Goal: Communication & Community: Ask a question

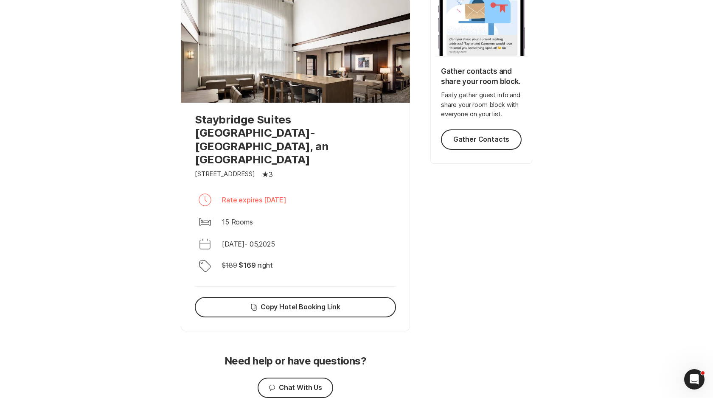
scroll to position [202, 0]
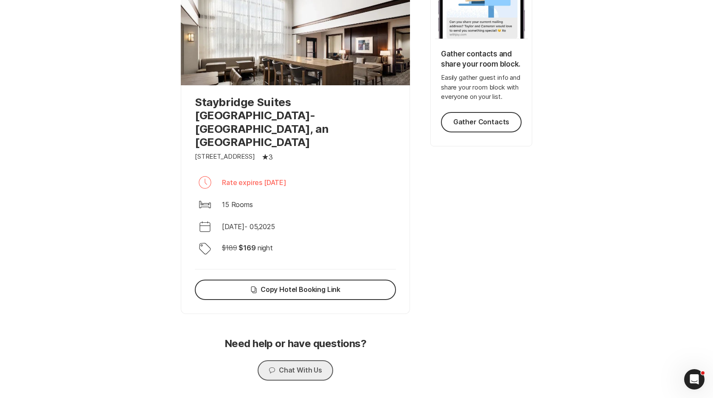
click at [299, 360] on button "Chat Chat With Us" at bounding box center [294, 370] width 75 height 20
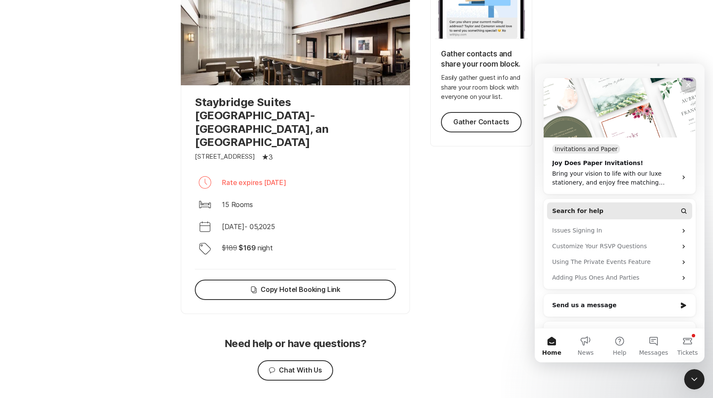
scroll to position [122, 0]
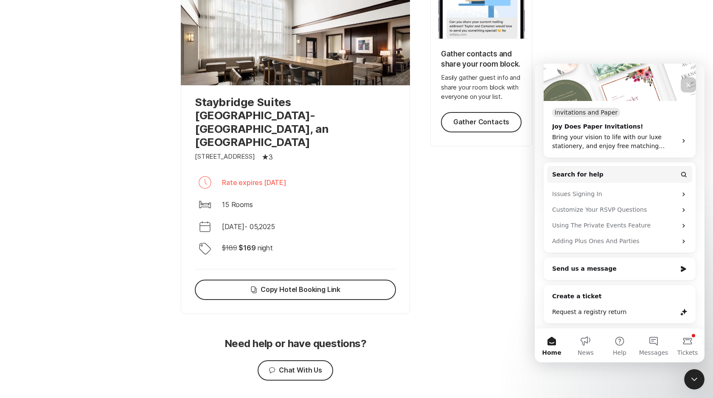
click at [445, 295] on div "Tip Smart Tip Gather contacts and share your room block. Easily gather guest in…" at bounding box center [481, 124] width 102 height 407
click at [690, 344] on button "Tickets" at bounding box center [687, 345] width 34 height 34
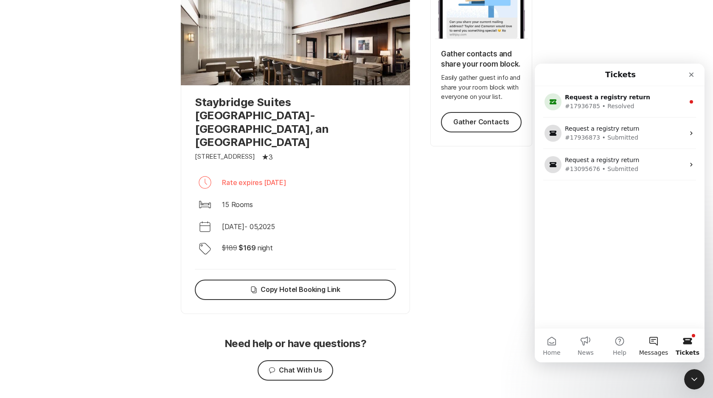
click at [663, 348] on button "Messages" at bounding box center [653, 345] width 34 height 34
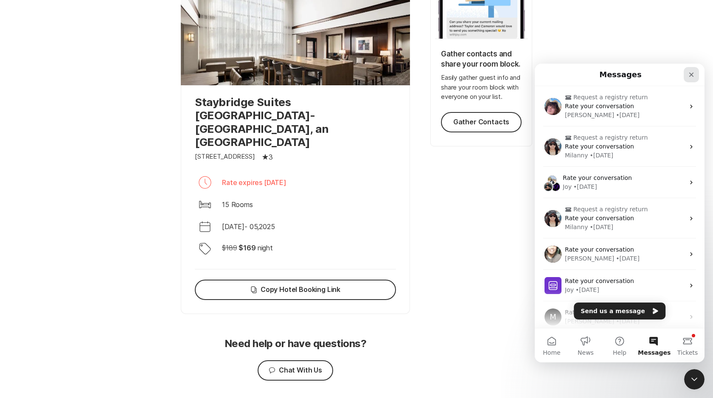
click at [694, 75] on icon "Close" at bounding box center [690, 74] width 7 height 7
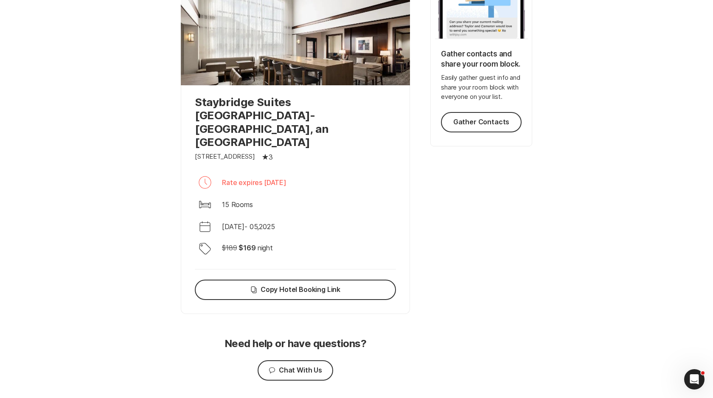
scroll to position [0, 0]
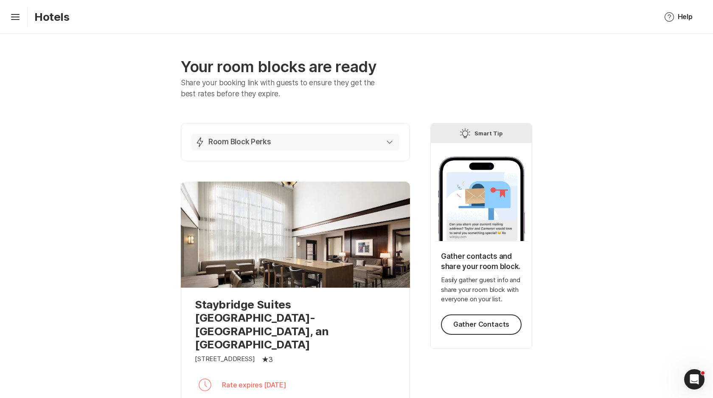
click at [239, 143] on p "Room Block Perks" at bounding box center [239, 142] width 63 height 10
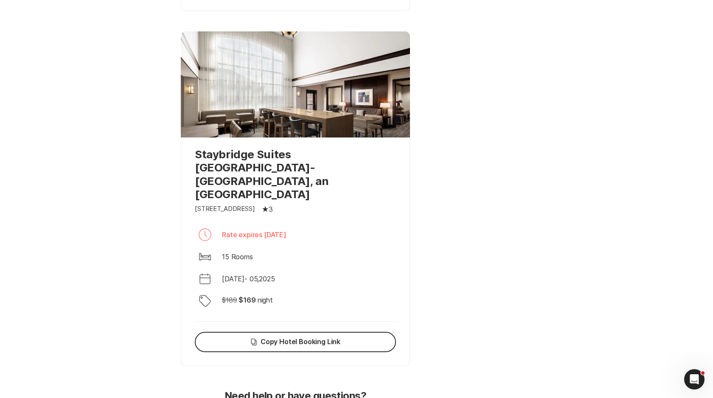
scroll to position [573, 0]
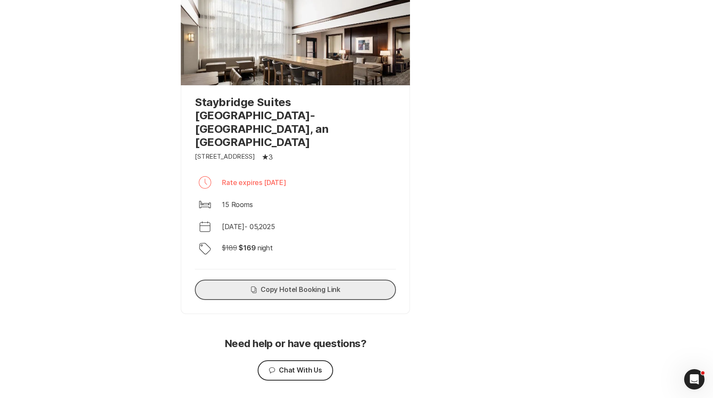
click at [282, 279] on button "Copy Copy Hotel Booking Link" at bounding box center [295, 289] width 201 height 20
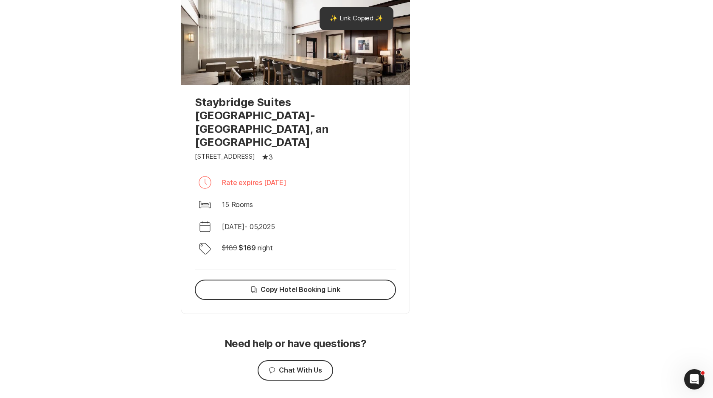
click at [274, 116] on p "Staybridge Suites [GEOGRAPHIC_DATA]-[GEOGRAPHIC_DATA], an [GEOGRAPHIC_DATA]" at bounding box center [295, 121] width 201 height 53
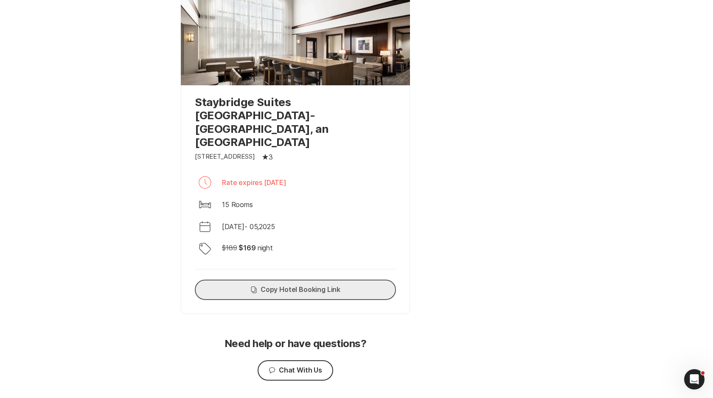
click at [353, 279] on button "Copy Copy Hotel Booking Link" at bounding box center [295, 289] width 201 height 20
click at [310, 360] on button "Chat Chat With Us" at bounding box center [294, 370] width 75 height 20
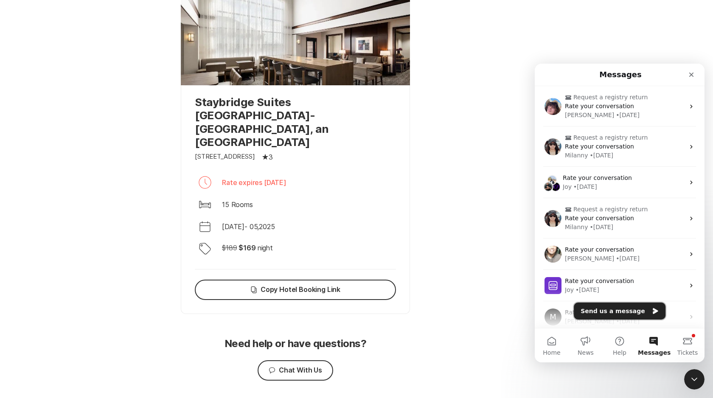
click at [615, 312] on button "Send us a message" at bounding box center [619, 310] width 92 height 17
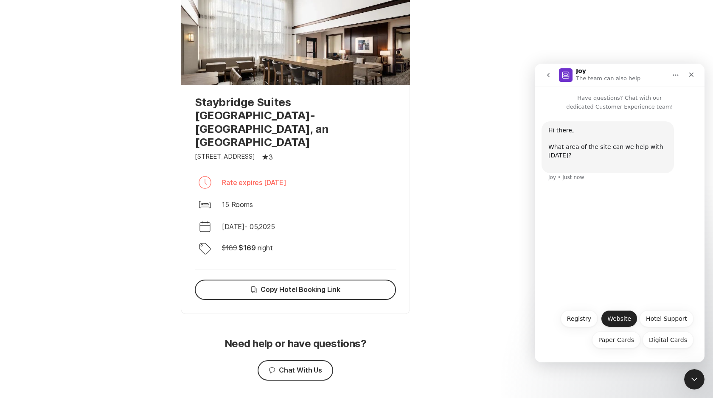
click at [632, 322] on button "Website" at bounding box center [619, 318] width 36 height 17
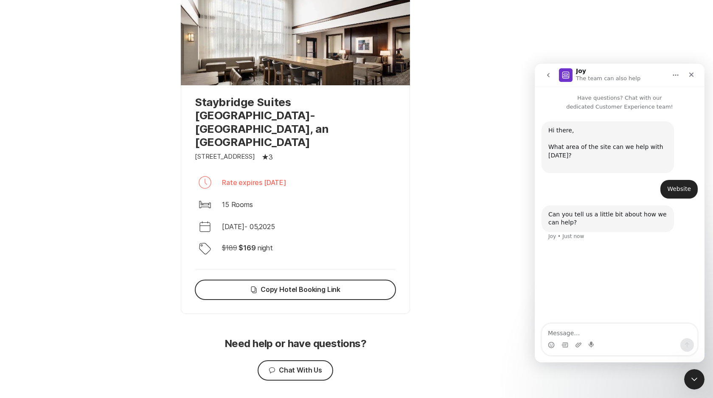
click at [584, 329] on textarea "Message…" at bounding box center [619, 331] width 155 height 14
type textarea "hotel room block"
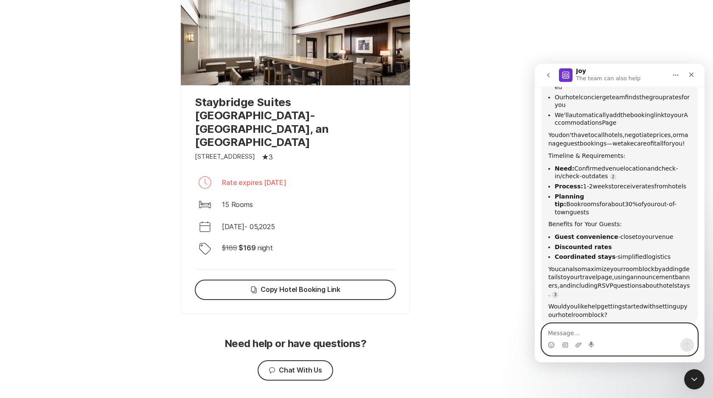
scroll to position [251, 0]
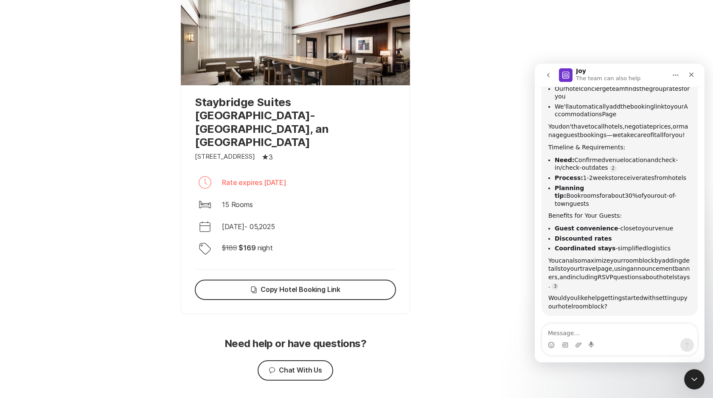
drag, startPoint x: 606, startPoint y: 322, endPoint x: 600, endPoint y: 327, distance: 7.8
click at [606, 322] on div "Joy • AI Agent • Just now" at bounding box center [579, 322] width 62 height 0
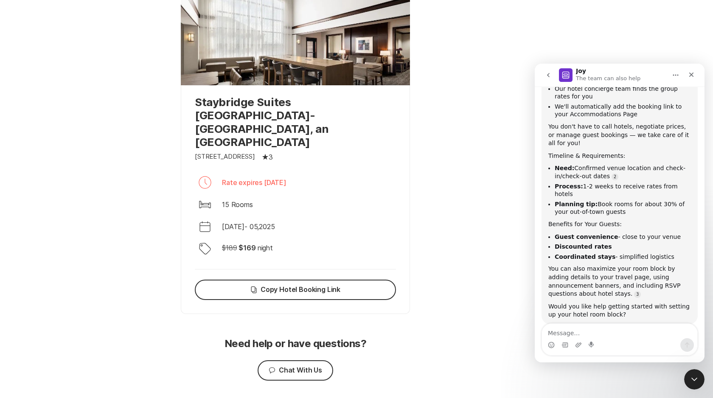
scroll to position [259, 0]
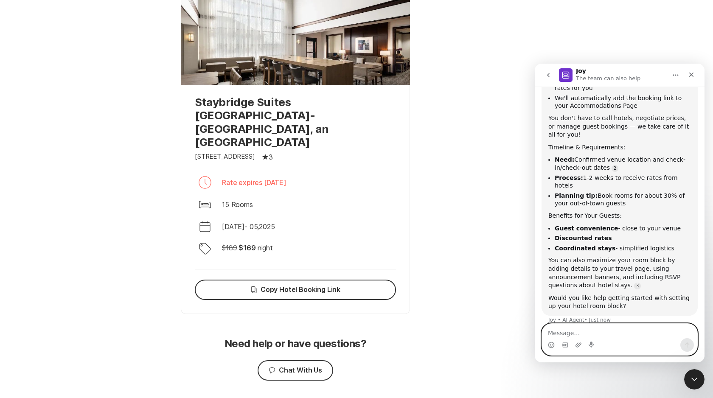
click at [573, 330] on textarea "Message…" at bounding box center [619, 331] width 155 height 14
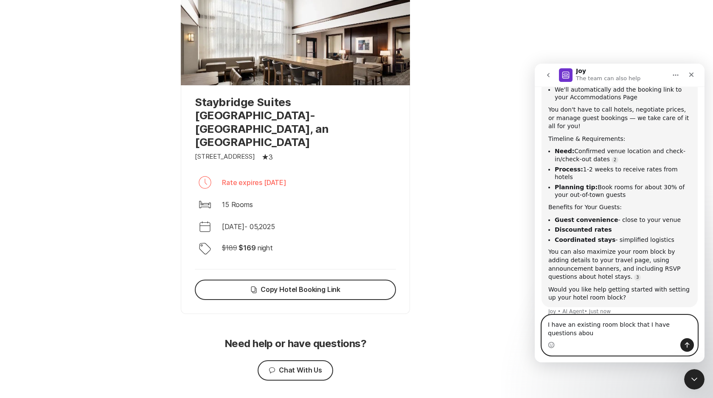
type textarea "I have an existing room block that I have questions about"
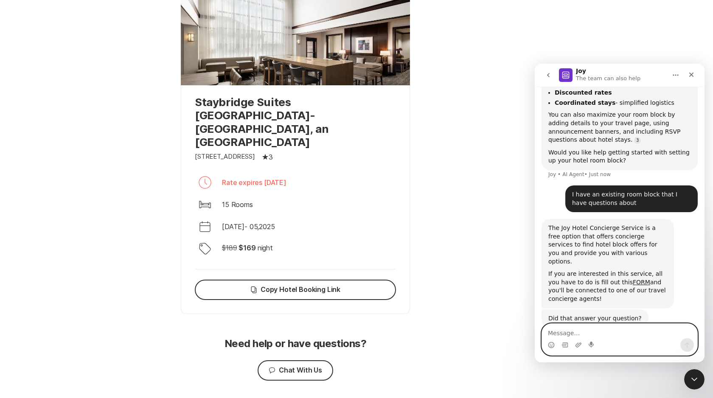
scroll to position [408, 0]
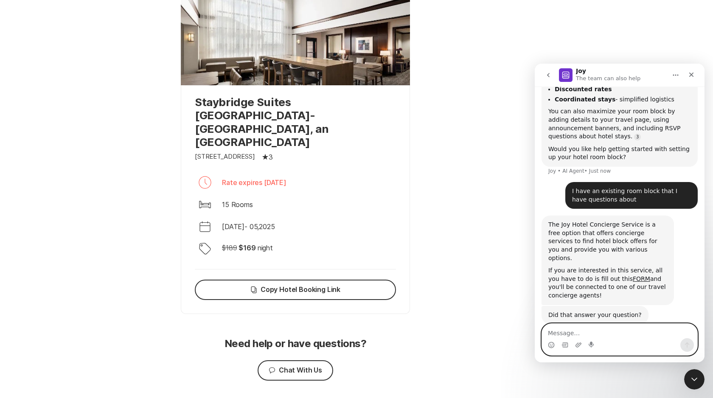
click at [599, 334] on textarea "Message…" at bounding box center [619, 331] width 155 height 14
type textarea "no"
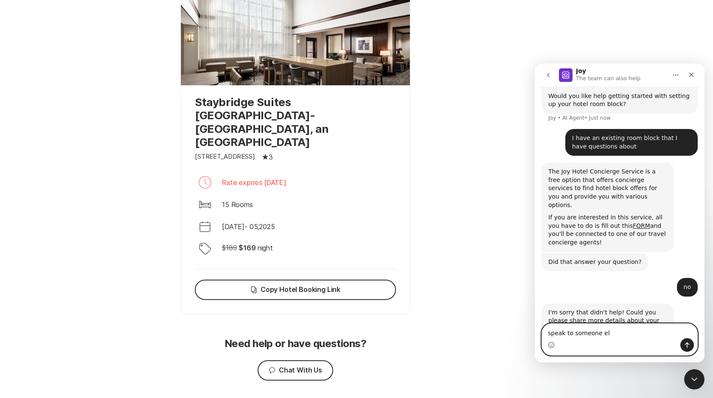
scroll to position [483, 0]
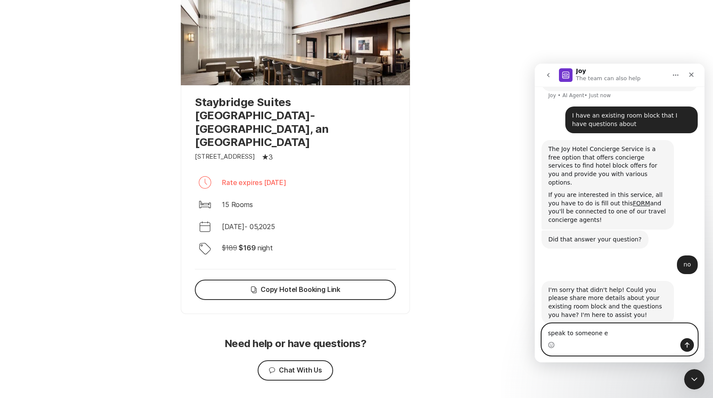
drag, startPoint x: 618, startPoint y: 332, endPoint x: 503, endPoint y: 336, distance: 115.4
click at [534, 336] on html "Joy The team can also help Have questions? Chat with our dedicated Customer Exp…" at bounding box center [619, 213] width 170 height 299
type textarea "Can I please speak to someone"
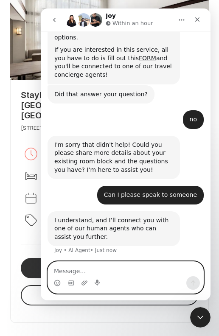
scroll to position [581, 0]
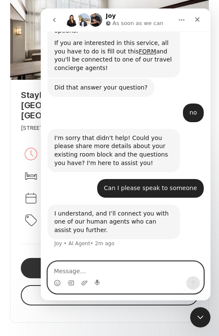
click at [131, 272] on textarea "Message…" at bounding box center [125, 269] width 155 height 14
type textarea "hello"
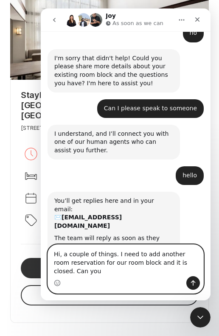
scroll to position [670, 0]
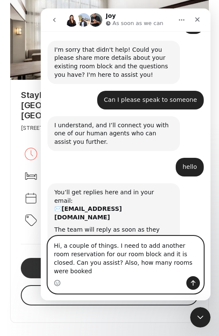
type textarea "Hi, a couple of things. I need to add another room reservation for our room blo…"
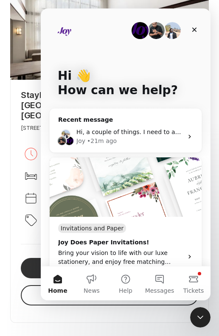
scroll to position [0, 0]
